Goal: Task Accomplishment & Management: Manage account settings

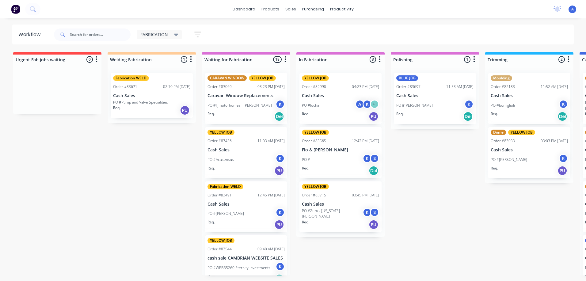
scroll to position [637, 0]
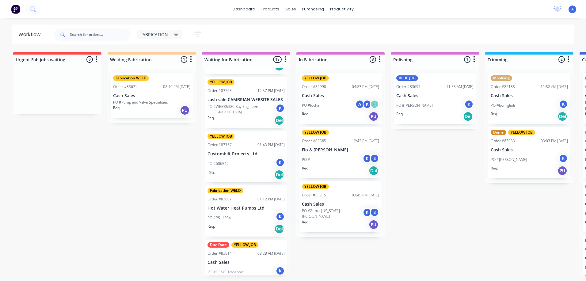
click at [159, 39] on div "FABRICATION" at bounding box center [159, 34] width 45 height 9
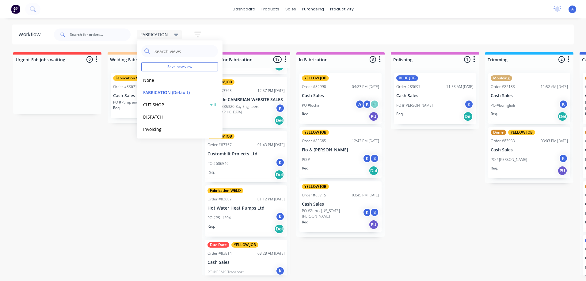
click at [164, 105] on button "CUT SHOP" at bounding box center [173, 104] width 65 height 7
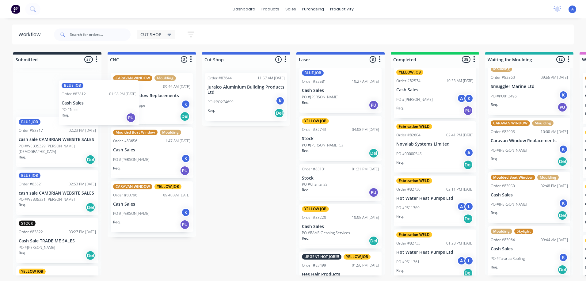
scroll to position [1014, 0]
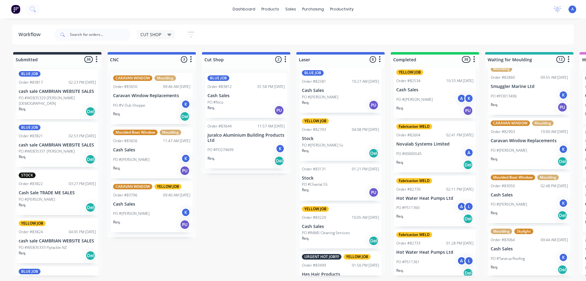
click at [243, 105] on div "PO #Nico" at bounding box center [246, 103] width 77 height 6
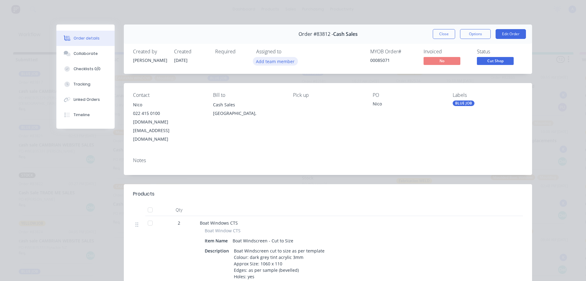
click at [282, 63] on button "Add team member" at bounding box center [275, 61] width 45 height 8
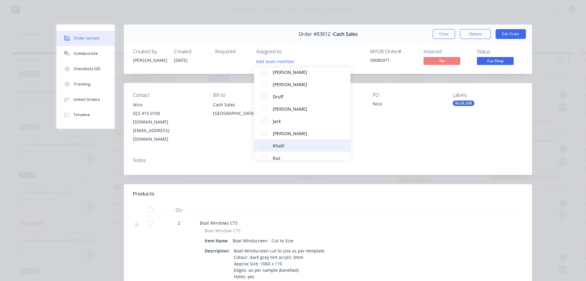
click at [282, 147] on div "Khalil" at bounding box center [305, 146] width 65 height 6
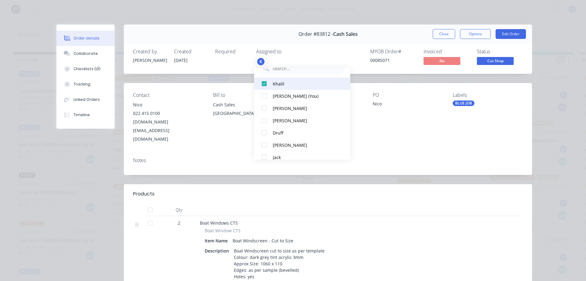
scroll to position [12, 0]
click at [284, 110] on div "[PERSON_NAME]" at bounding box center [305, 108] width 65 height 6
click at [443, 34] on button "Close" at bounding box center [444, 34] width 22 height 10
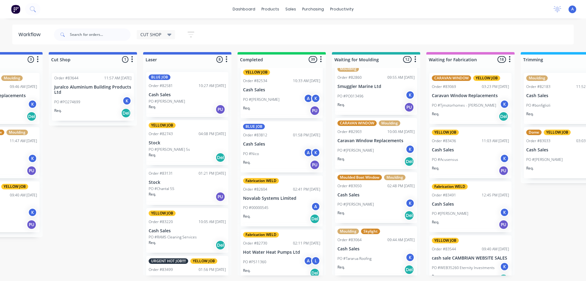
scroll to position [0, 154]
click at [277, 157] on div "PO #Nico A K" at bounding box center [281, 154] width 77 height 12
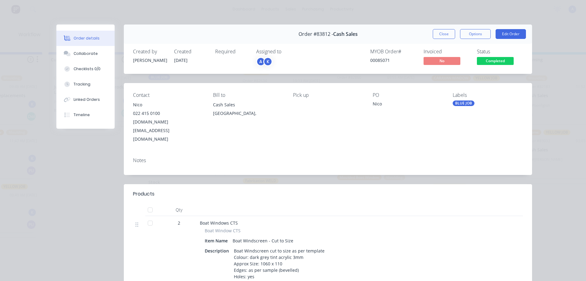
click at [266, 63] on div "K" at bounding box center [267, 61] width 9 height 9
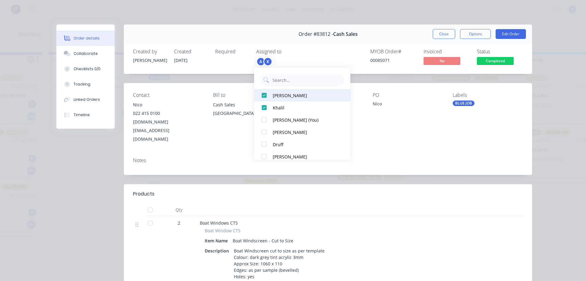
click at [264, 98] on div at bounding box center [264, 95] width 12 height 12
click at [435, 36] on button "Close" at bounding box center [444, 34] width 22 height 10
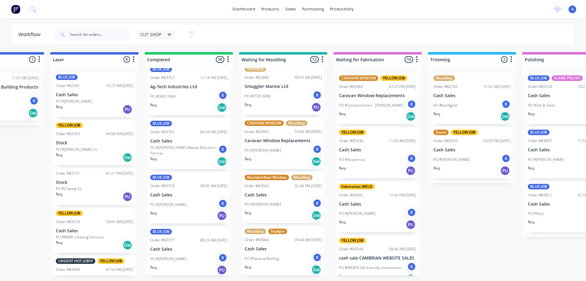
scroll to position [1109, 0]
click at [91, 35] on input "text" at bounding box center [100, 35] width 61 height 12
type input "83820"
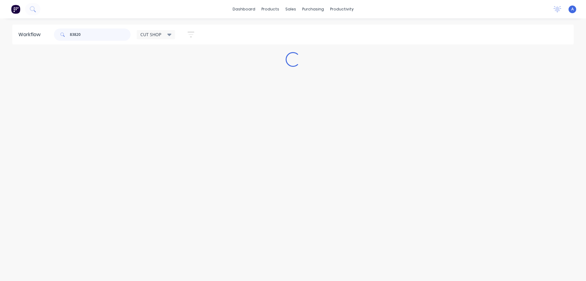
scroll to position [0, 0]
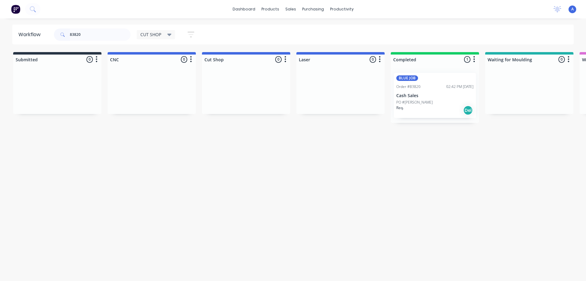
click at [431, 113] on div "Req. Del" at bounding box center [434, 110] width 77 height 10
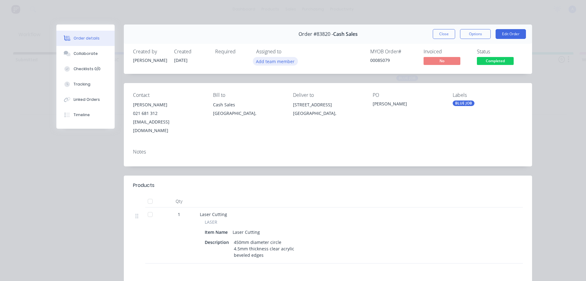
click at [279, 63] on button "Add team member" at bounding box center [275, 61] width 45 height 8
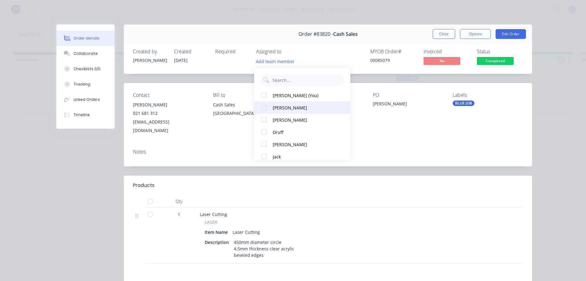
click at [285, 110] on div "[PERSON_NAME]" at bounding box center [305, 108] width 65 height 6
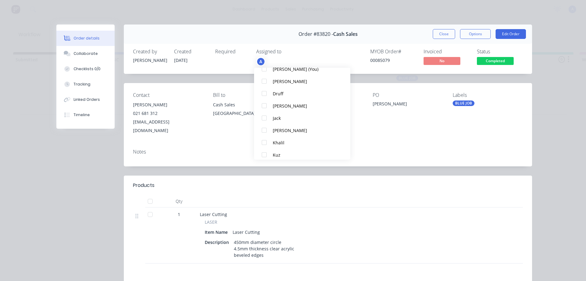
scroll to position [42, 0]
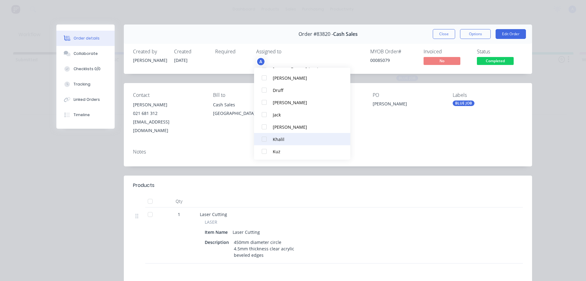
click at [284, 139] on div "Khalil" at bounding box center [305, 139] width 65 height 6
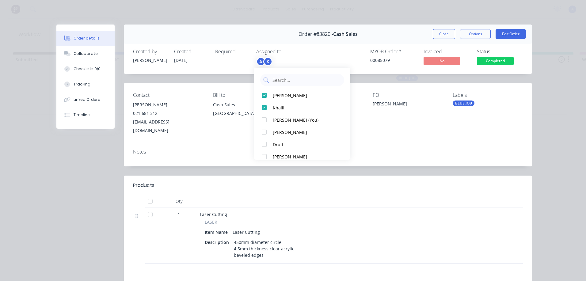
click at [423, 165] on div "Order #83820 - Cash Sales Close Options Edit Order Created by [PERSON_NAME] Cre…" at bounding box center [294, 199] width 476 height 348
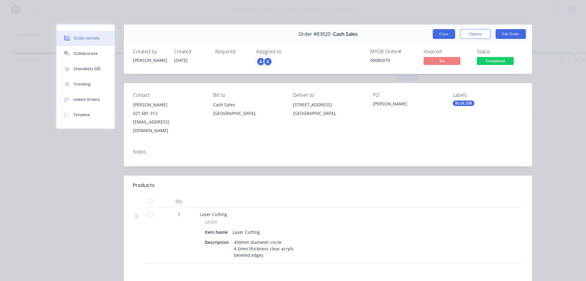
click at [451, 37] on button "Close" at bounding box center [444, 34] width 22 height 10
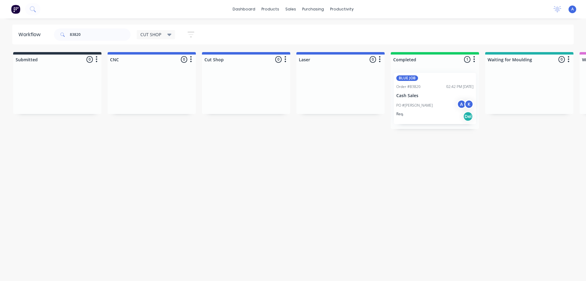
click at [160, 36] on span "CUT SHOP" at bounding box center [150, 34] width 21 height 6
click at [153, 79] on button "None" at bounding box center [173, 80] width 65 height 7
